Goal: Transaction & Acquisition: Subscribe to service/newsletter

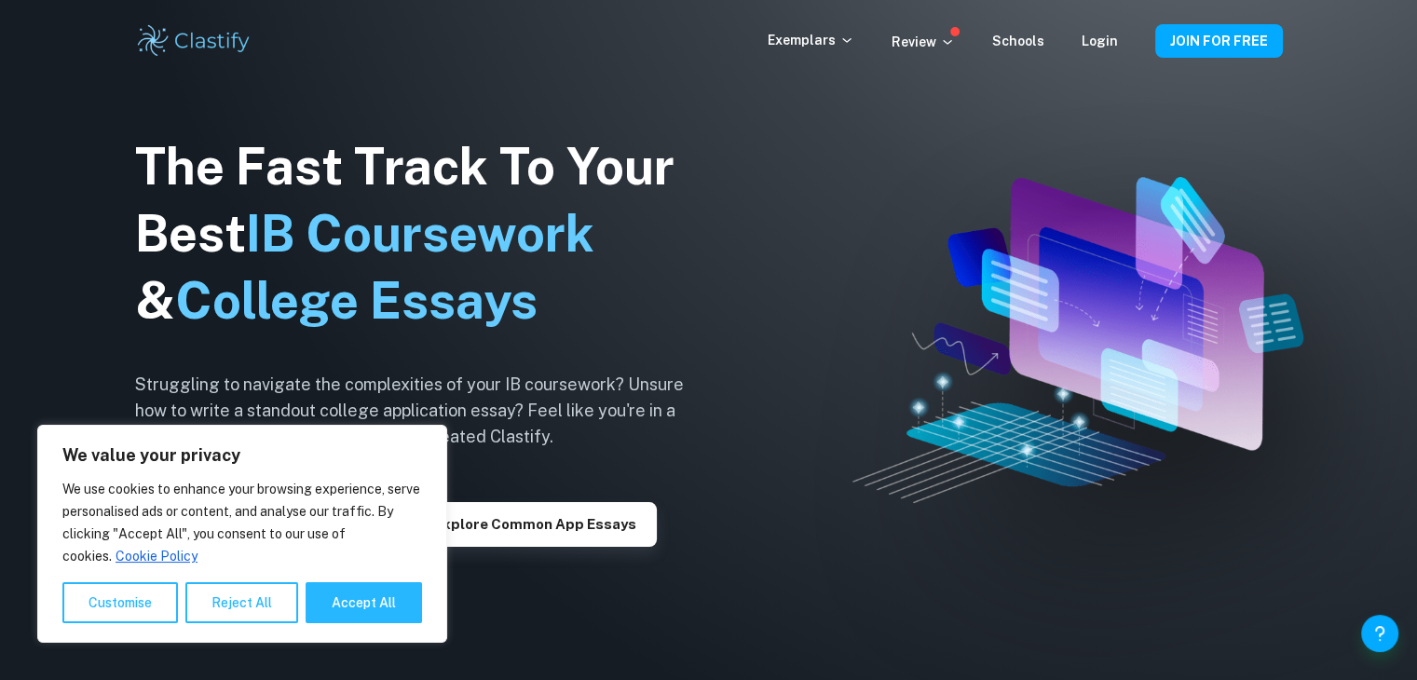
click at [346, 608] on button "Accept All" at bounding box center [363, 602] width 116 height 41
checkbox input "true"
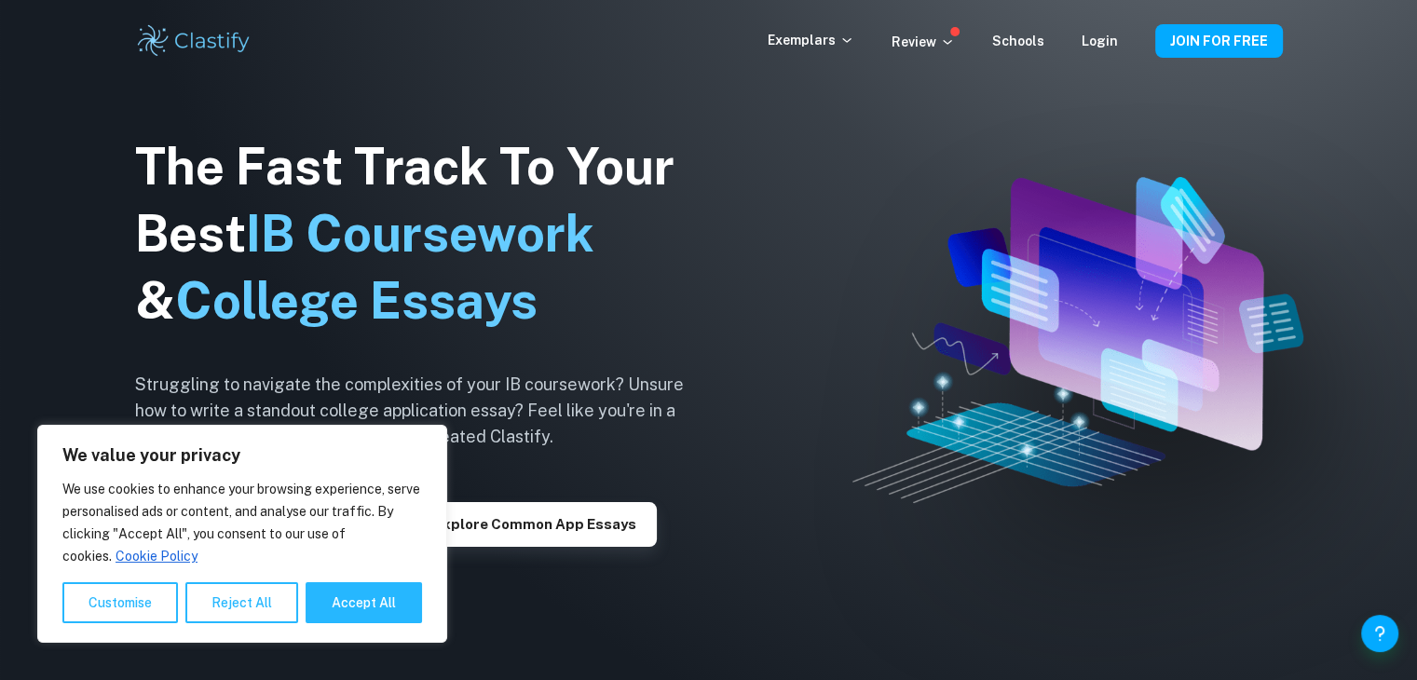
checkbox input "true"
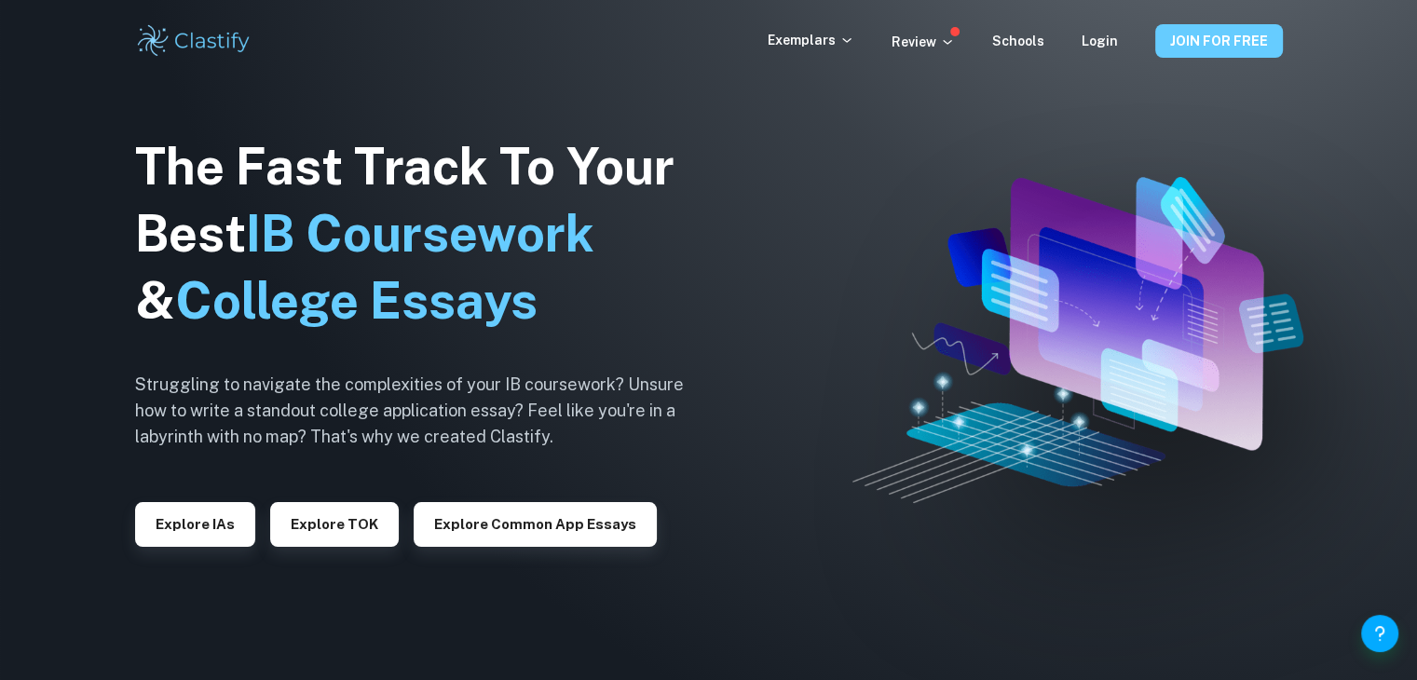
click at [1220, 40] on button "JOIN FOR FREE" at bounding box center [1219, 41] width 128 height 34
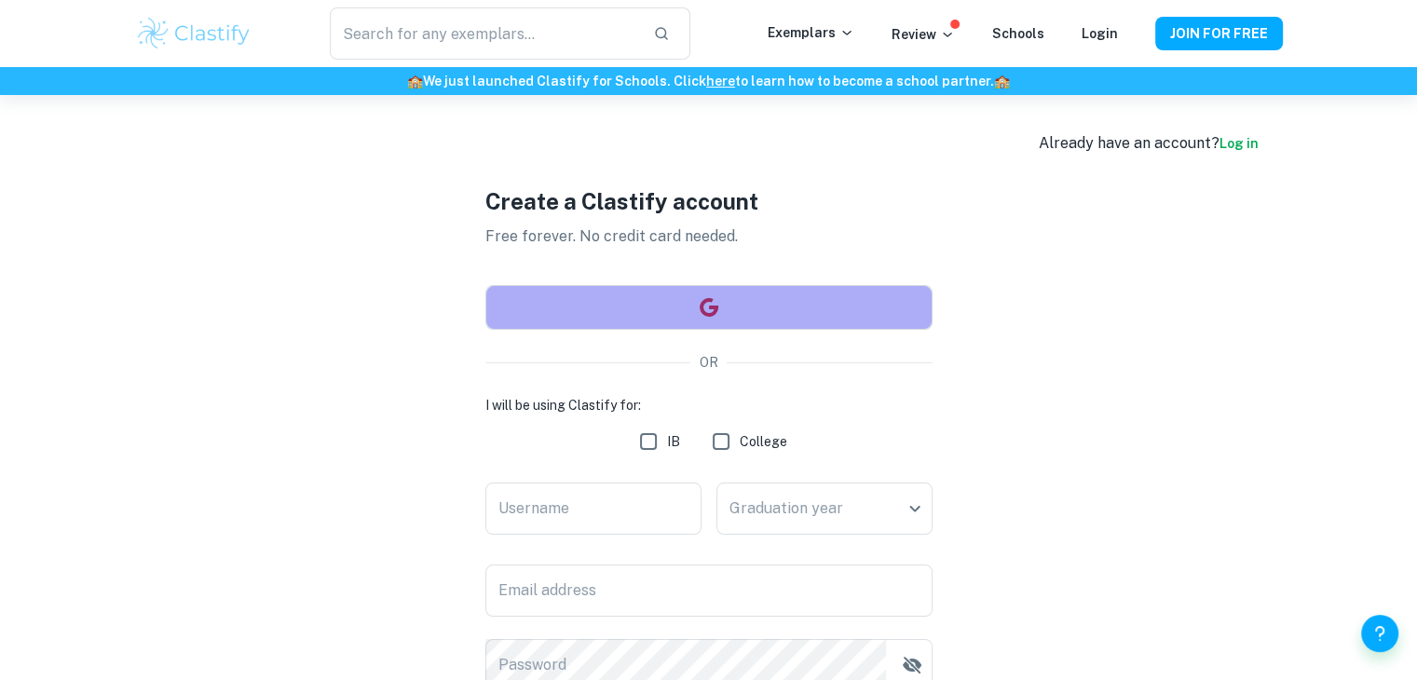
click at [727, 313] on button "button" at bounding box center [708, 307] width 447 height 45
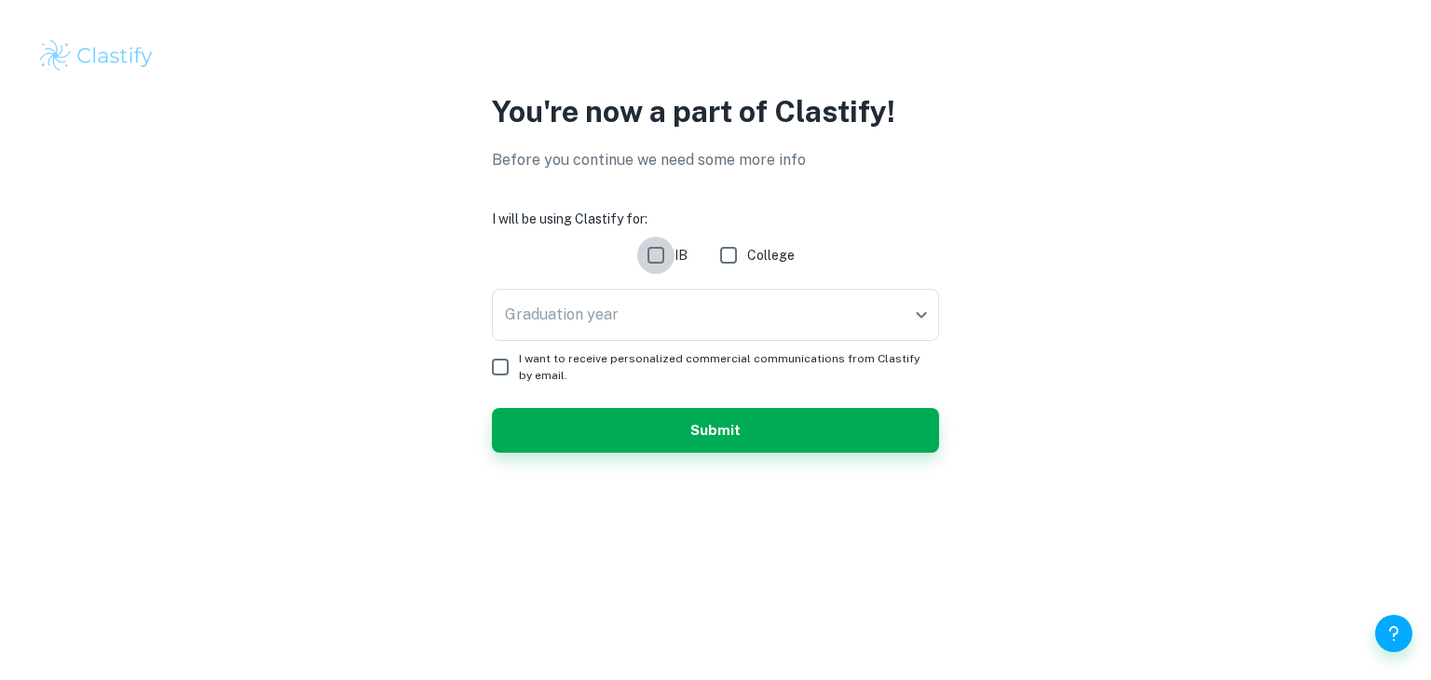
click at [644, 255] on input "IB" at bounding box center [655, 255] width 37 height 37
checkbox input "true"
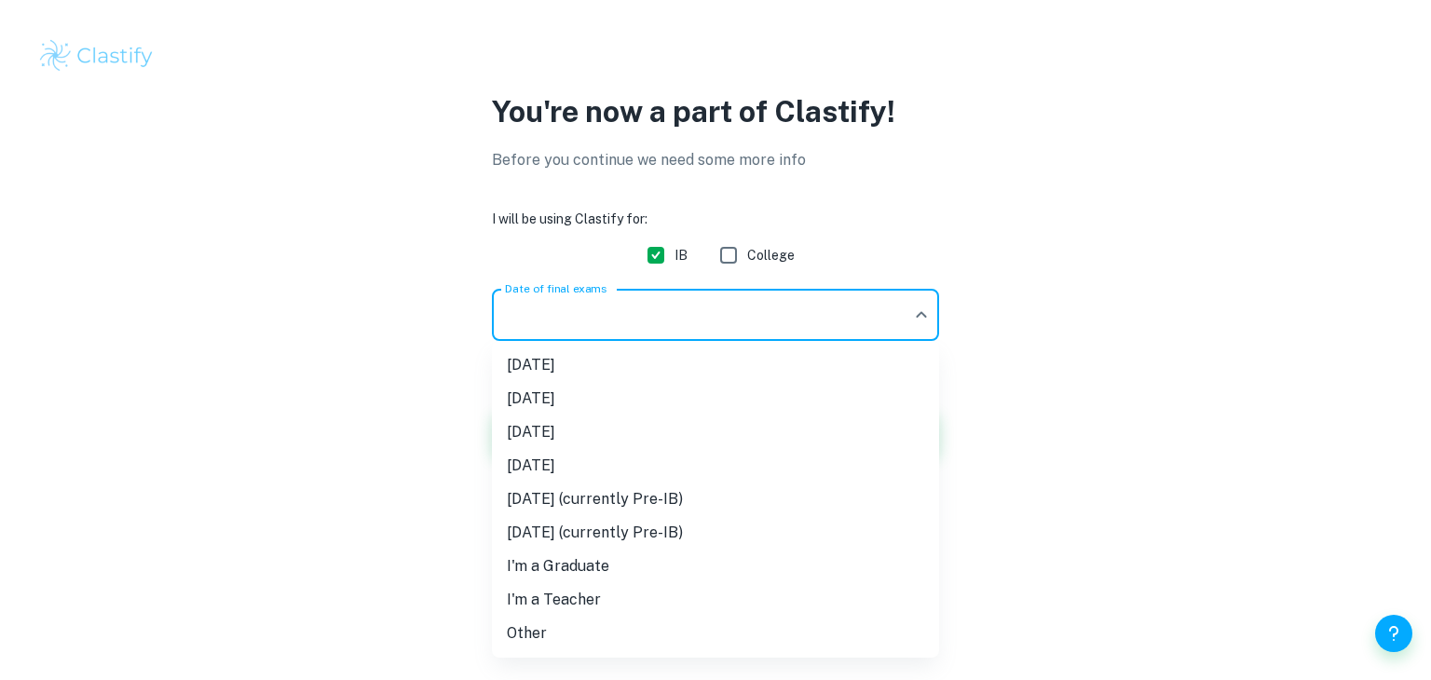
click at [662, 328] on body "We value your privacy We use cookies to enhance your browsing experience, serve…" at bounding box center [715, 340] width 1431 height 680
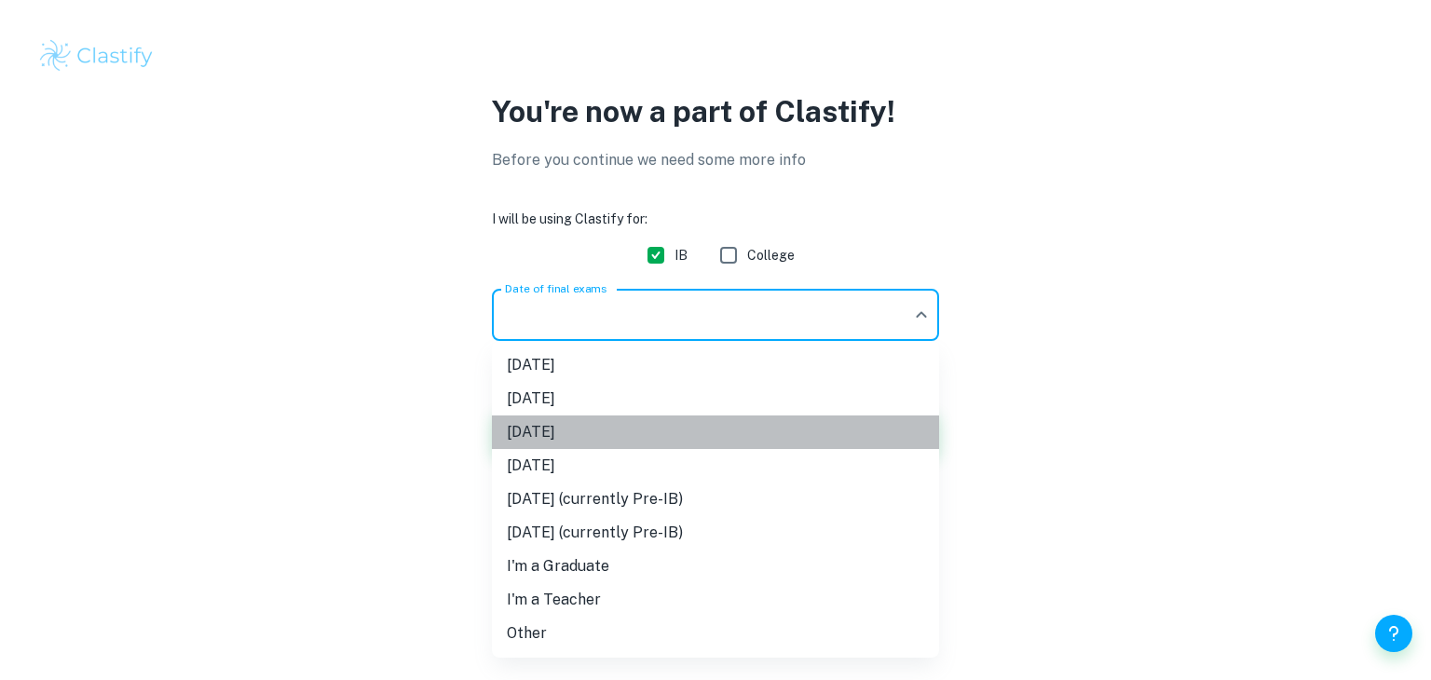
click at [577, 433] on li "[DATE]" at bounding box center [715, 432] width 447 height 34
type input "M26"
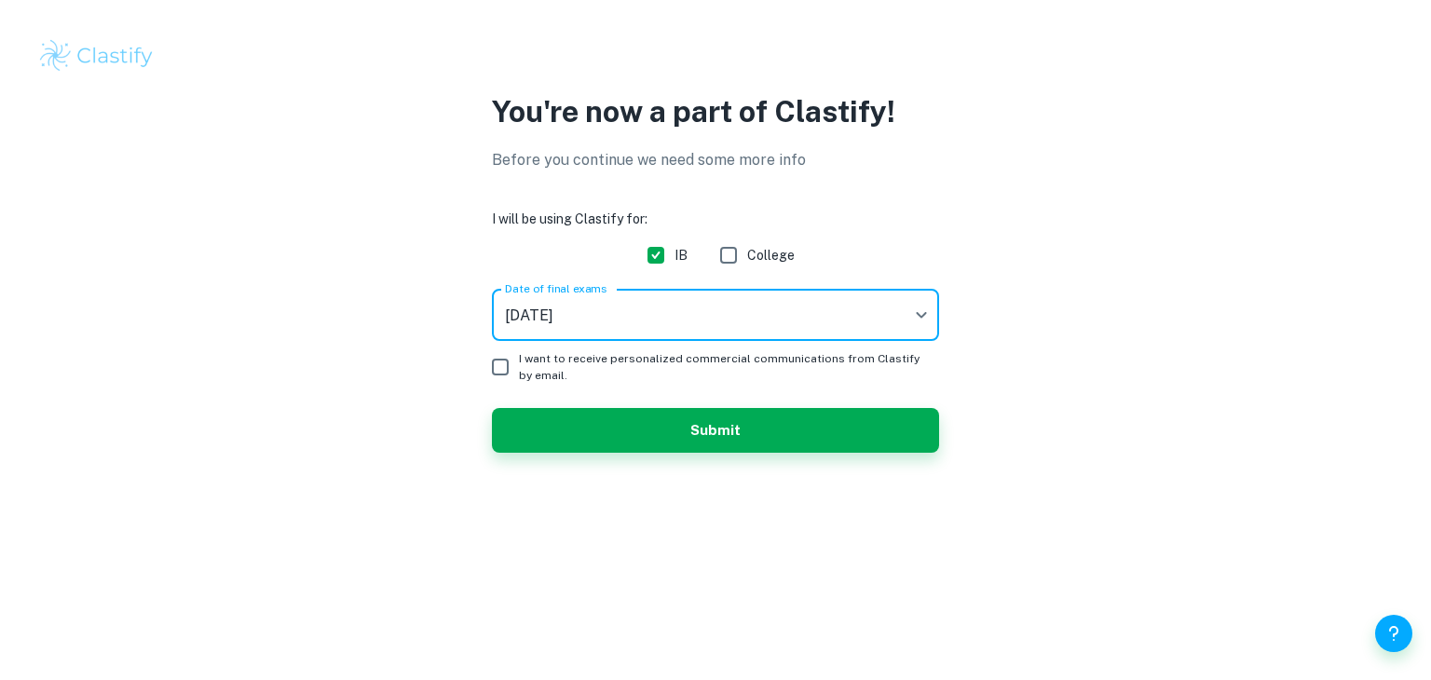
click at [504, 364] on input "I want to receive personalized commercial communications from Clastify by email." at bounding box center [500, 366] width 37 height 37
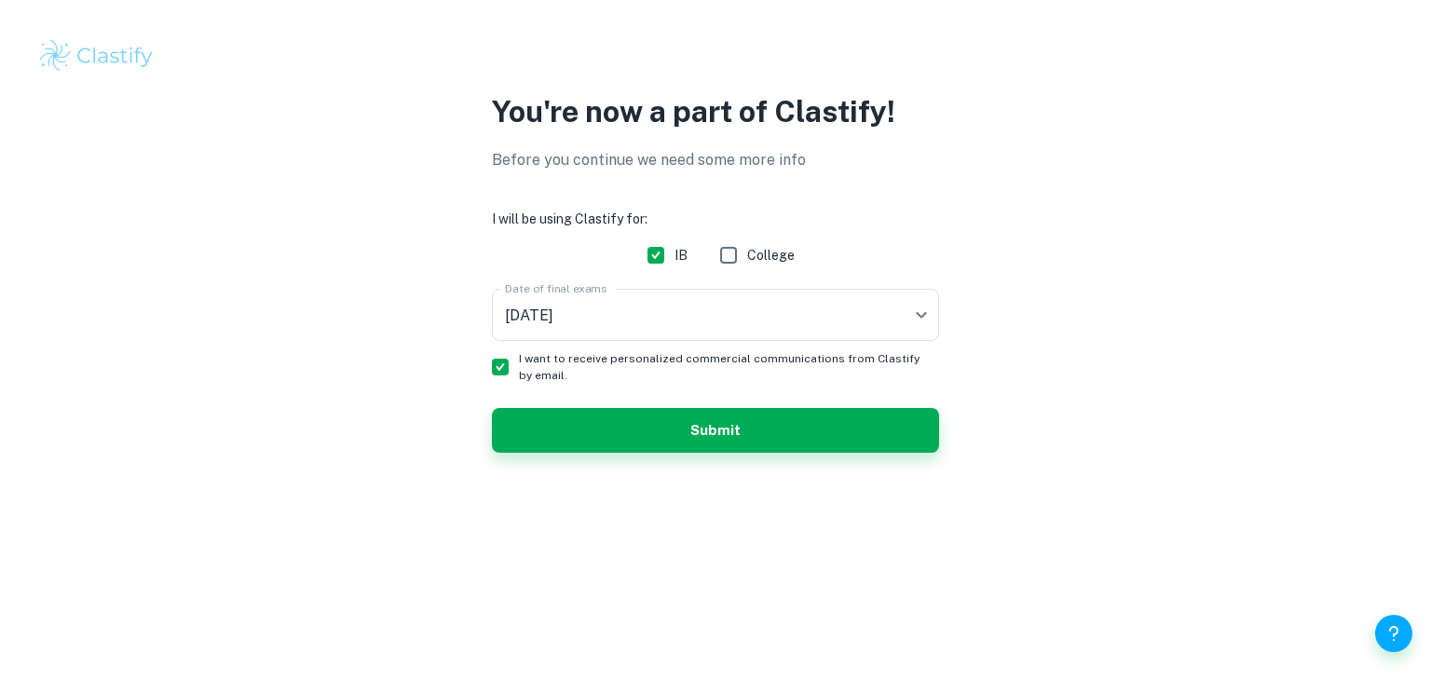
click at [503, 364] on input "I want to receive personalized commercial communications from Clastify by email." at bounding box center [500, 366] width 37 height 37
checkbox input "false"
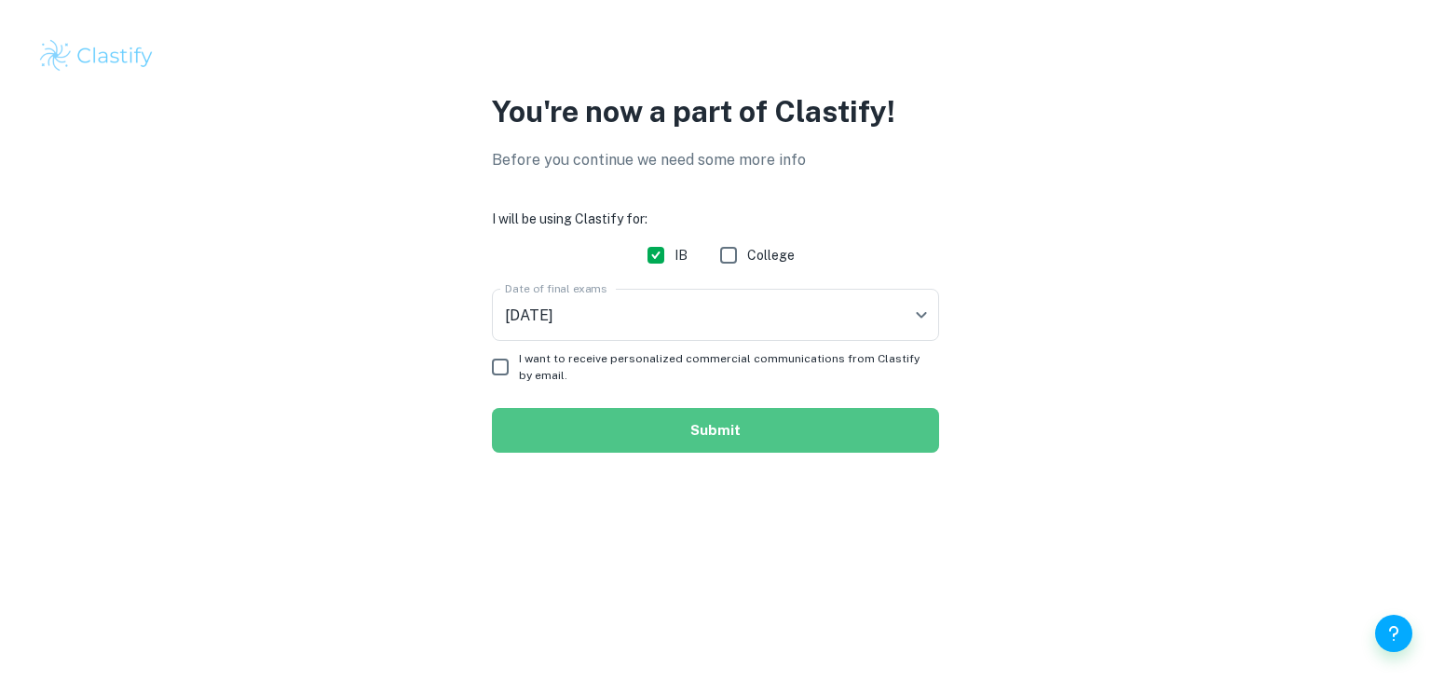
click at [620, 441] on button "Submit" at bounding box center [715, 430] width 447 height 45
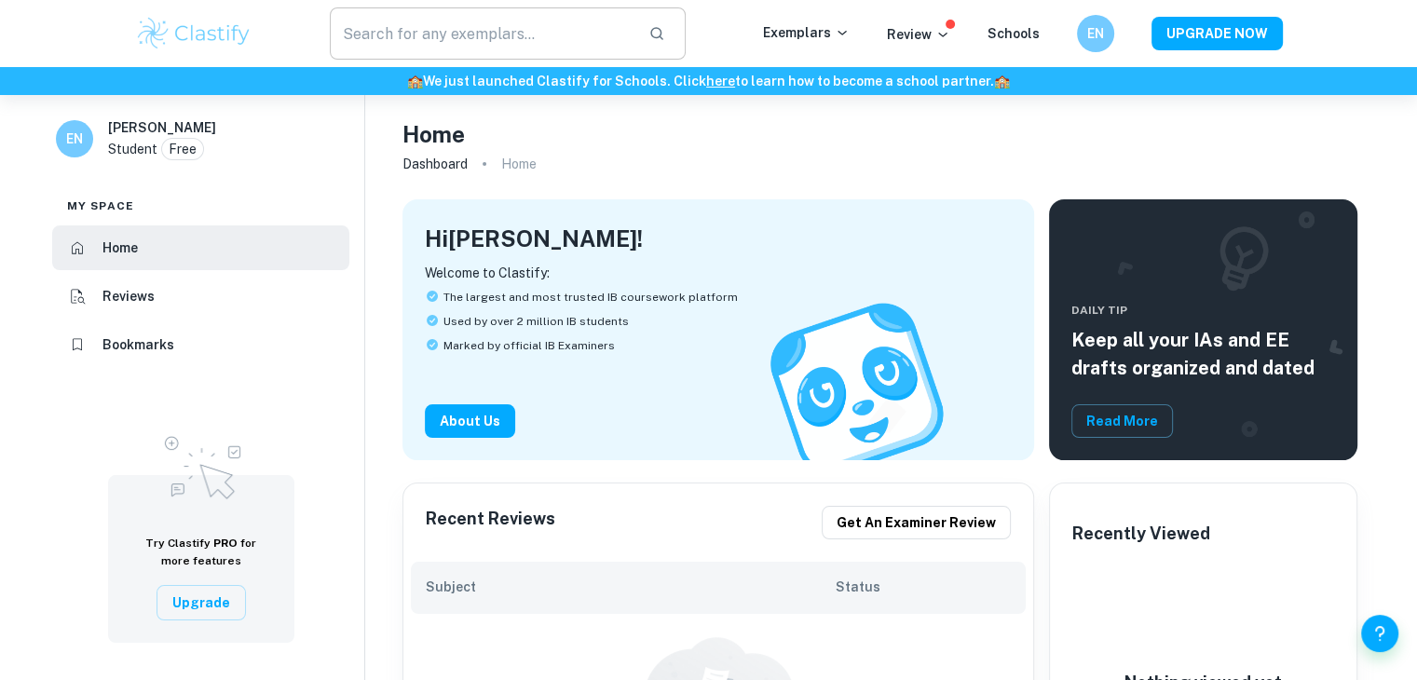
click at [470, 24] on input "text" at bounding box center [482, 33] width 305 height 52
